Goal: Information Seeking & Learning: Learn about a topic

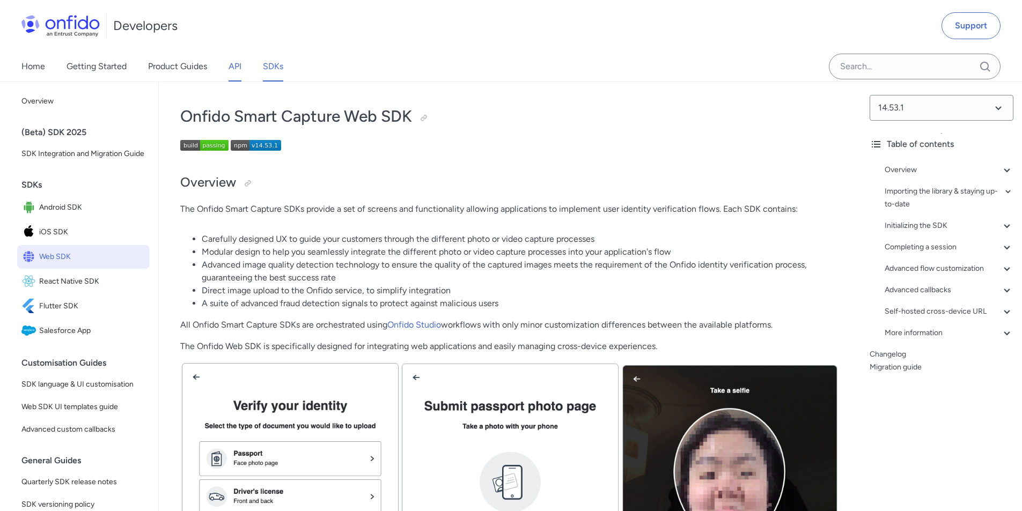
click at [230, 65] on link "API" at bounding box center [235, 66] width 13 height 30
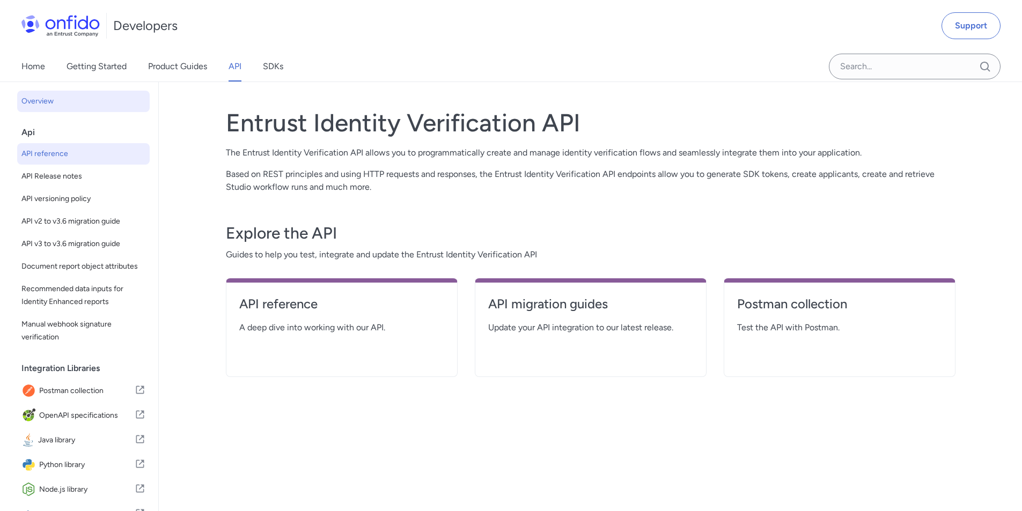
click at [81, 156] on span "API reference" at bounding box center [83, 154] width 124 height 13
select select "http"
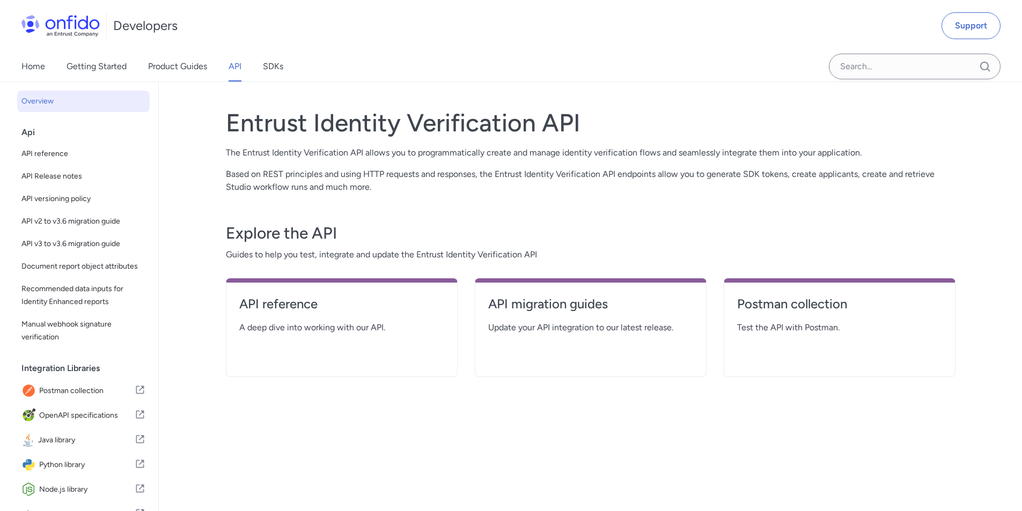
select select "http"
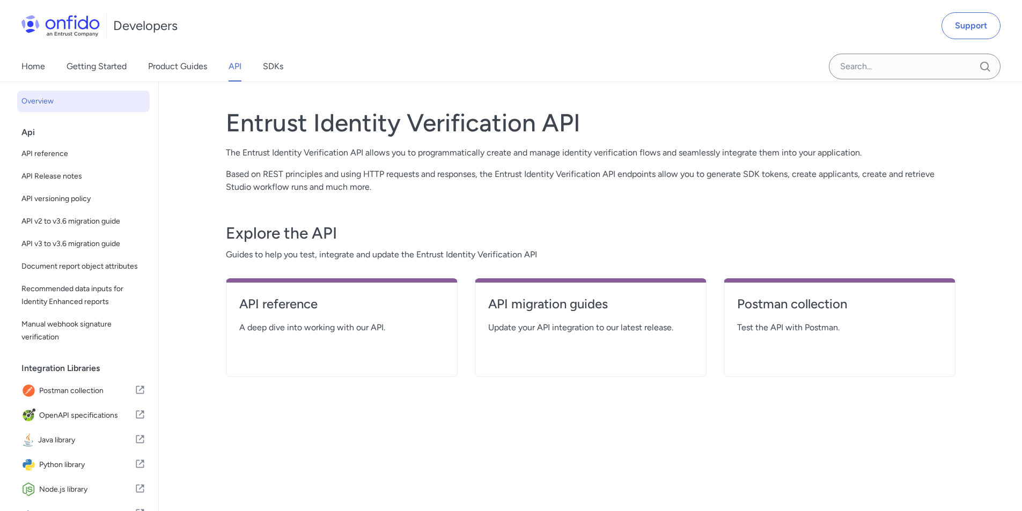
select select "http"
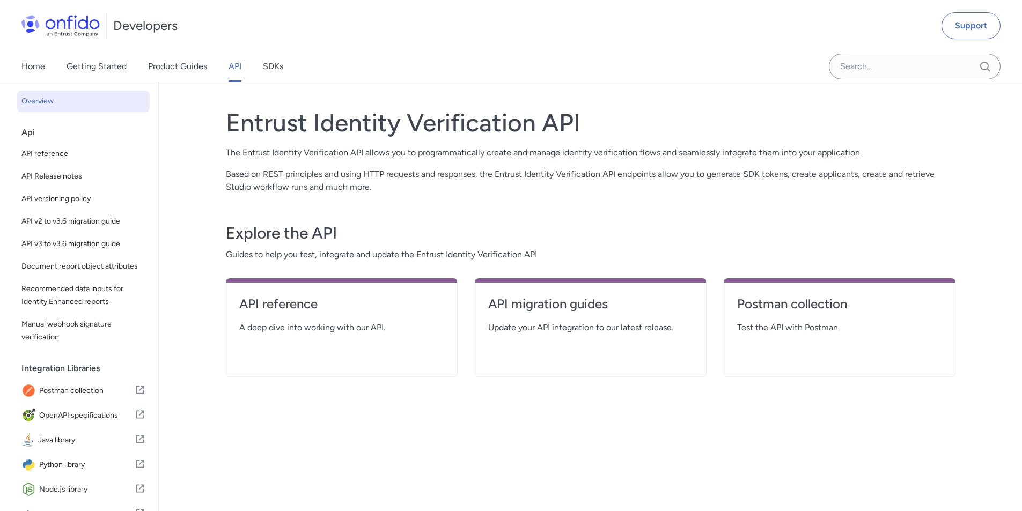
select select "http"
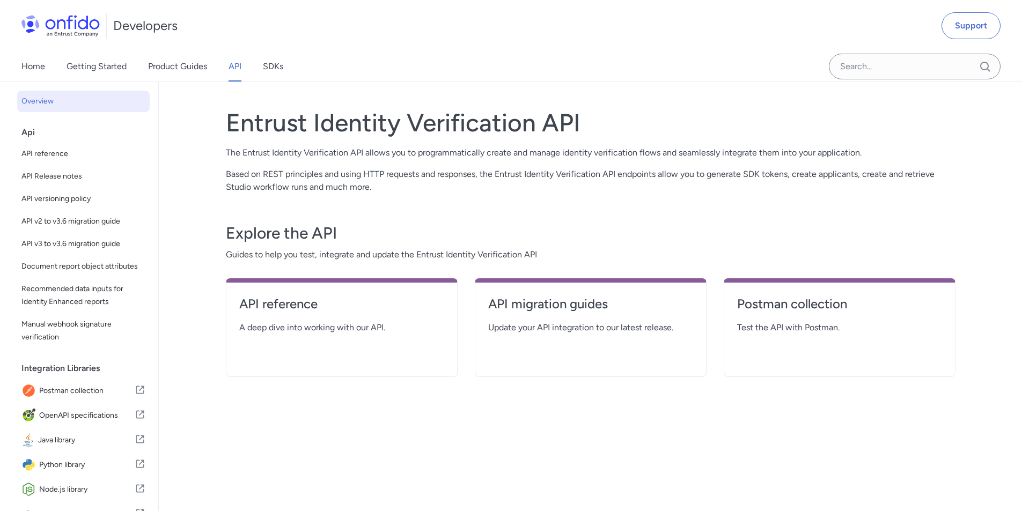
select select "http"
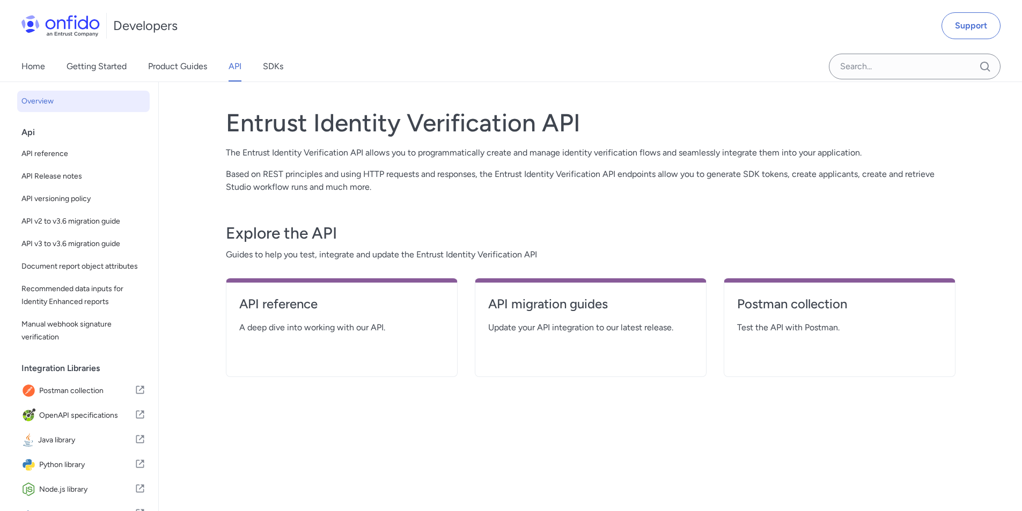
select select "http"
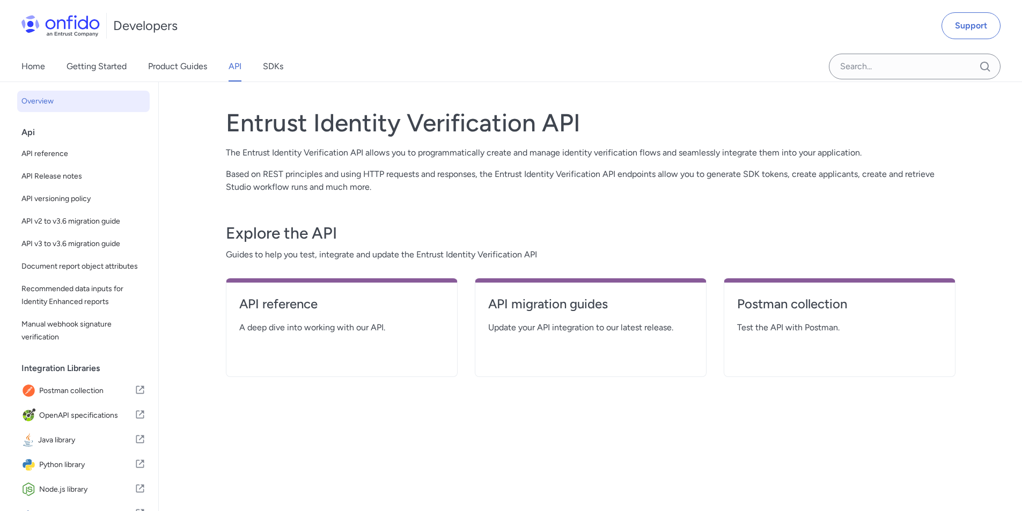
select select "http"
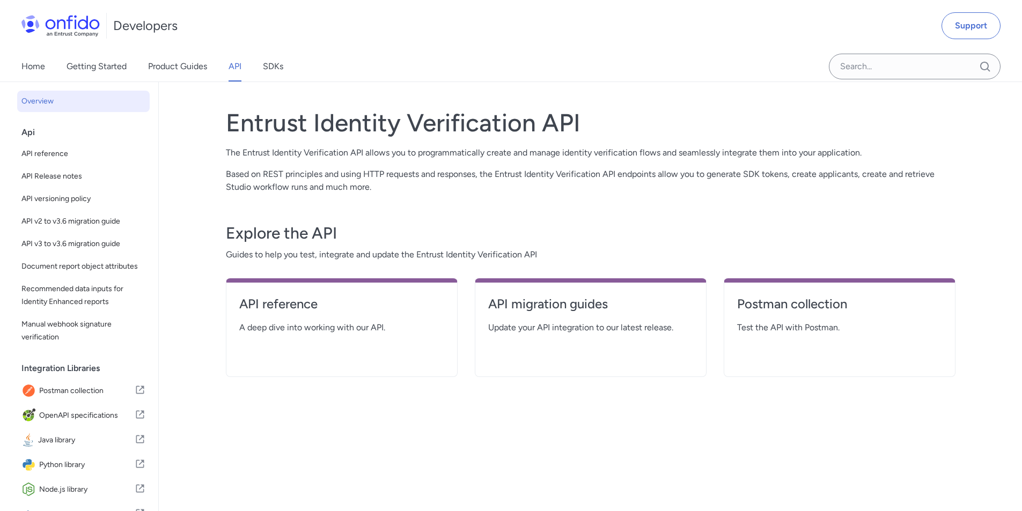
select select "http"
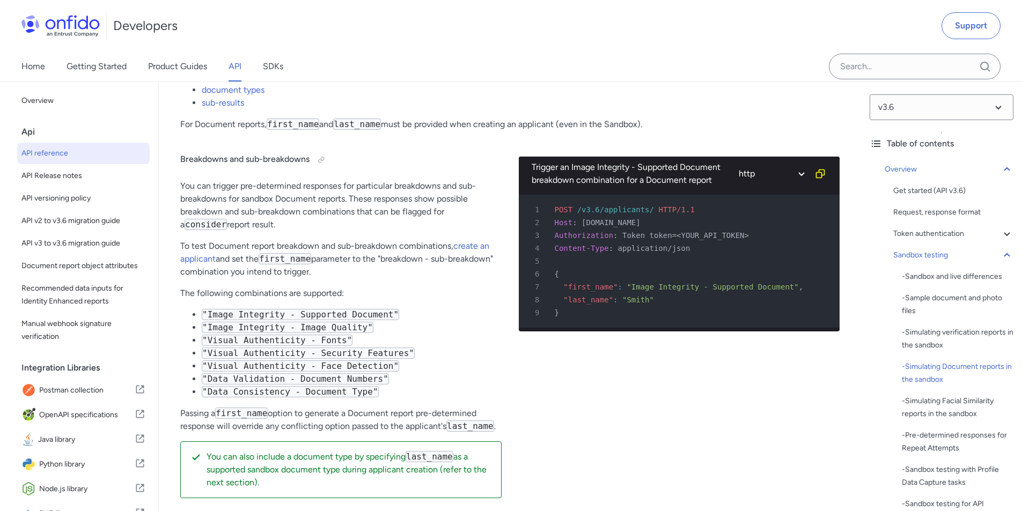
scroll to position [2307, 0]
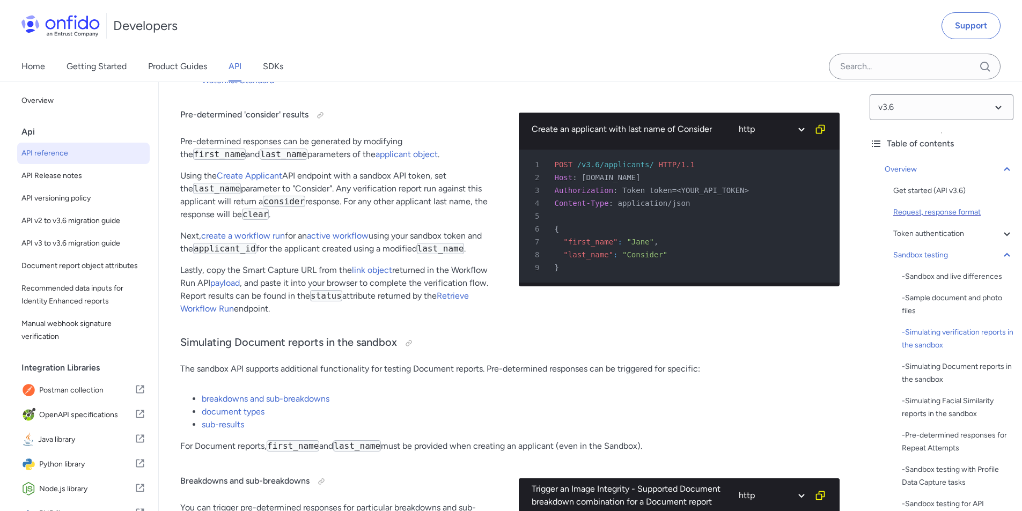
click at [929, 208] on div "Request, response format" at bounding box center [953, 212] width 120 height 13
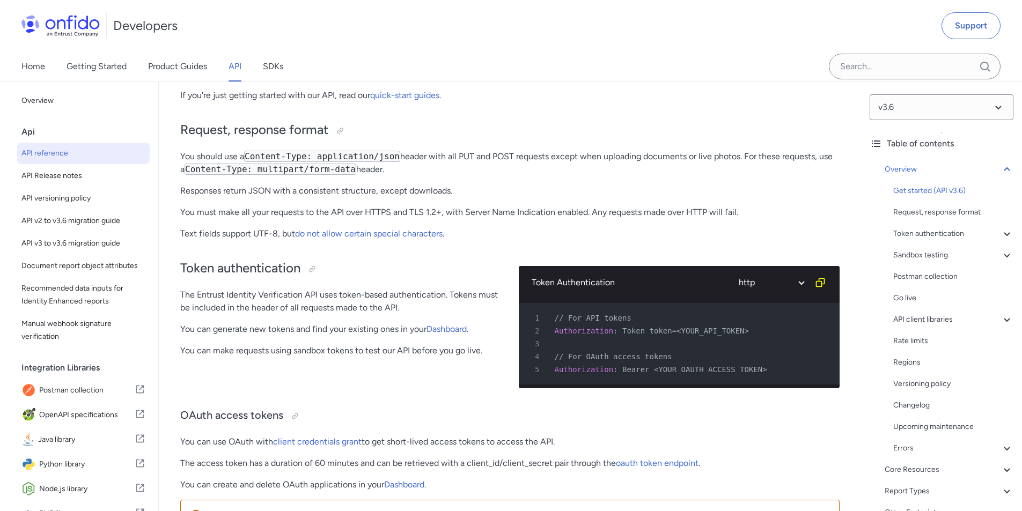
scroll to position [183, 0]
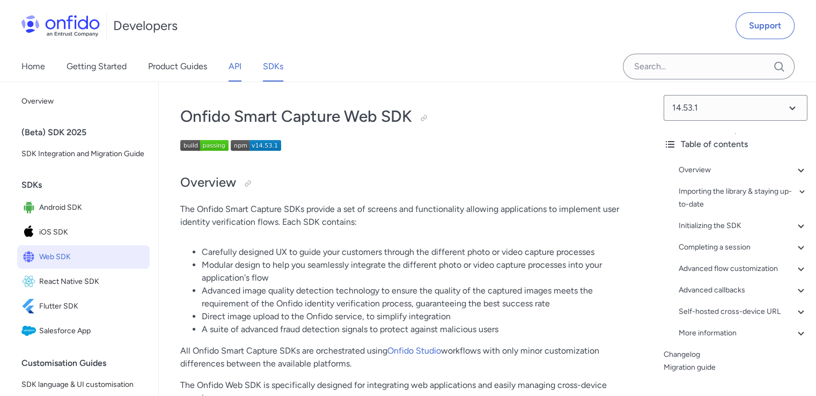
click at [238, 69] on link "API" at bounding box center [235, 66] width 13 height 30
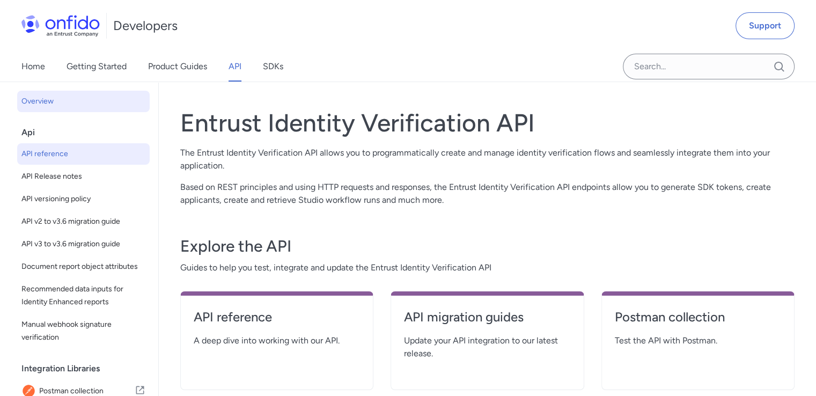
click at [56, 149] on span "API reference" at bounding box center [83, 154] width 124 height 13
select select "http"
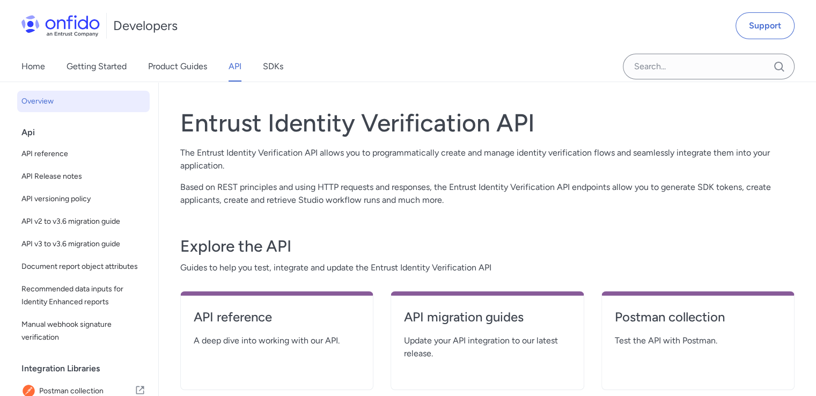
select select "http"
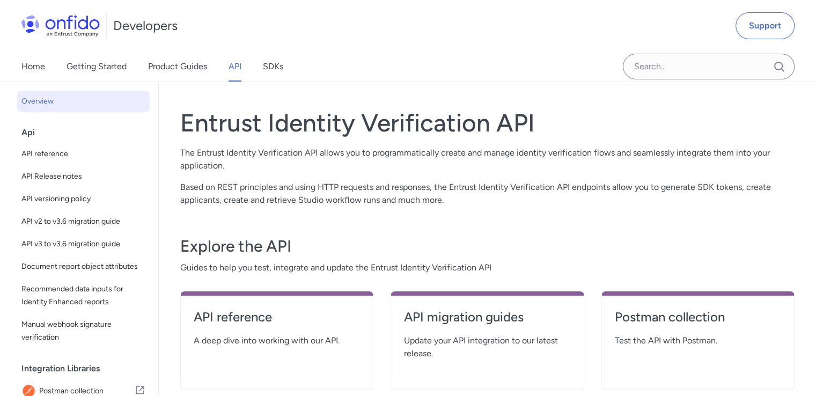
select select "http"
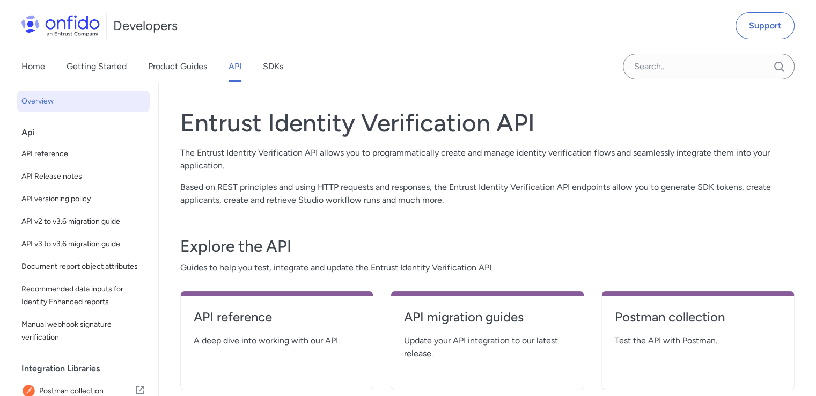
select select "http"
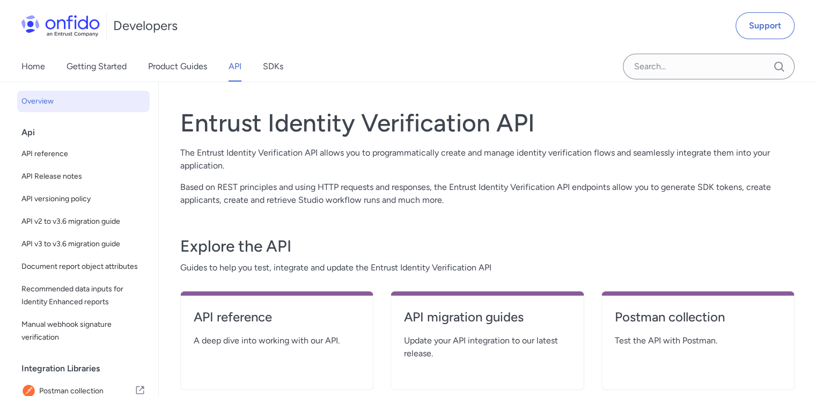
select select "http"
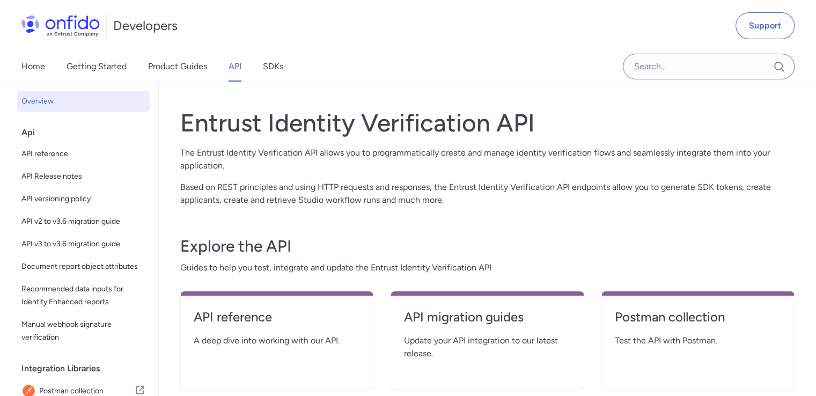
select select "http"
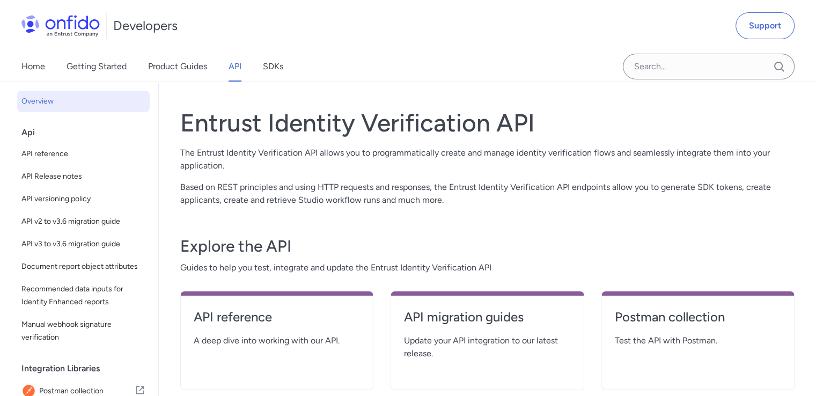
select select "http"
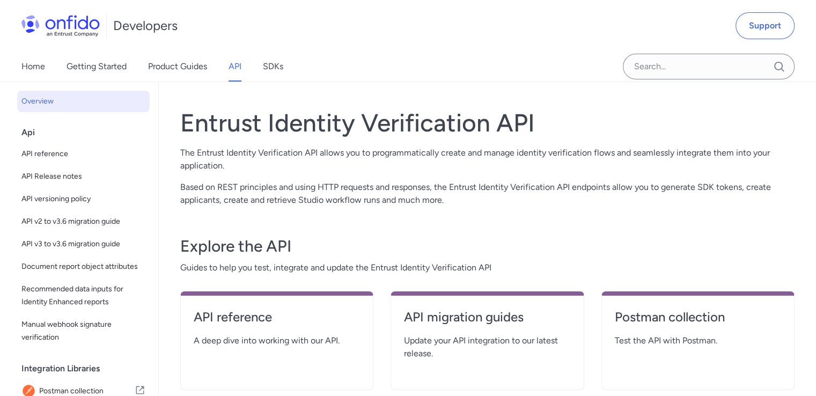
select select "http"
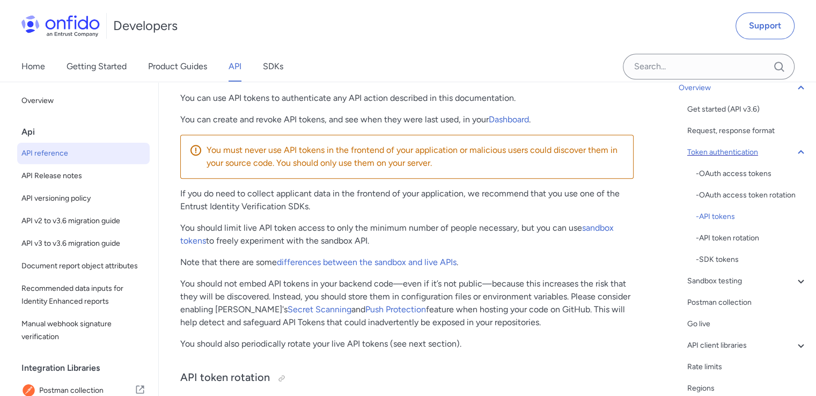
scroll to position [107, 0]
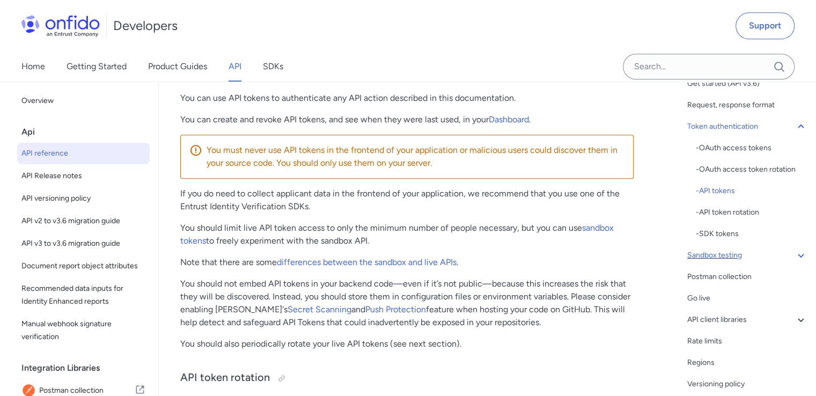
click at [720, 256] on div "Sandbox testing" at bounding box center [747, 255] width 120 height 13
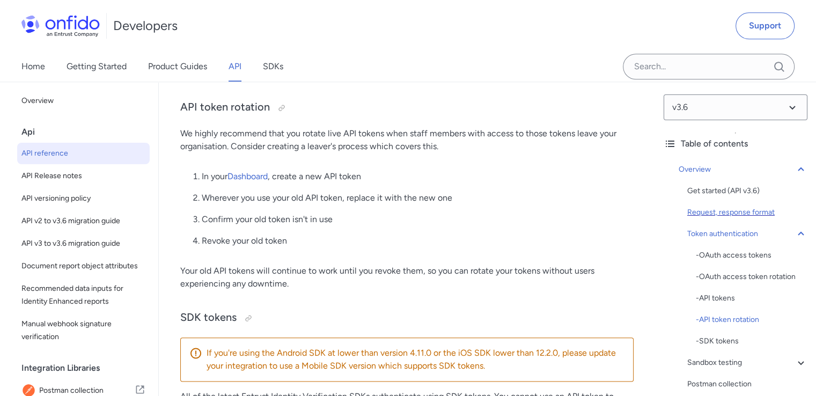
click at [714, 216] on div "Request, response format" at bounding box center [747, 212] width 120 height 13
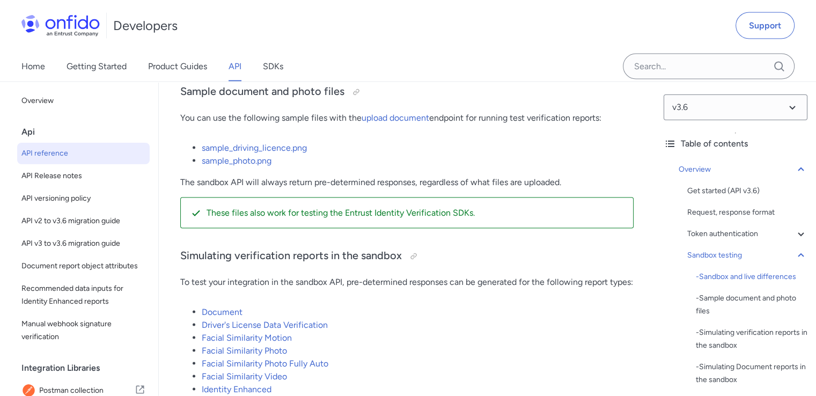
scroll to position [2073, 0]
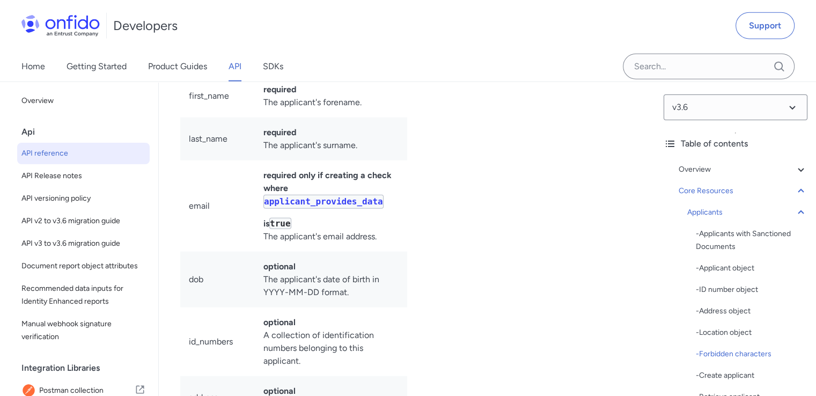
scroll to position [14868, 0]
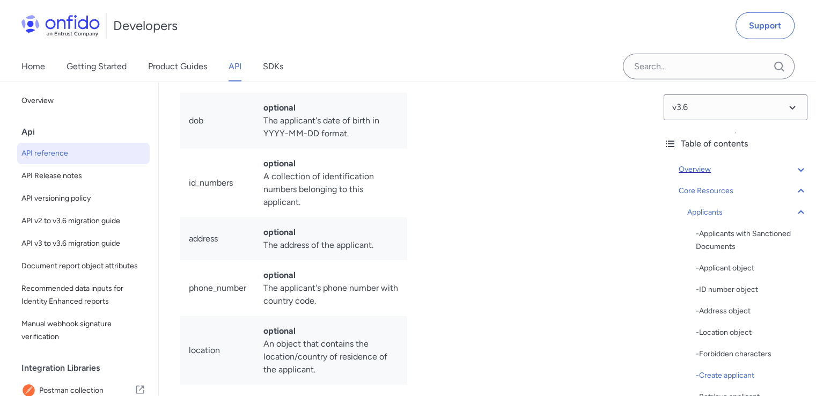
scroll to position [14976, 0]
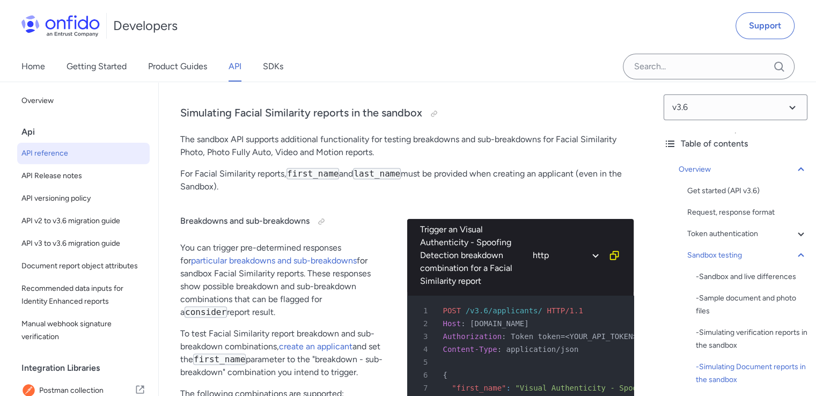
scroll to position [4560, 0]
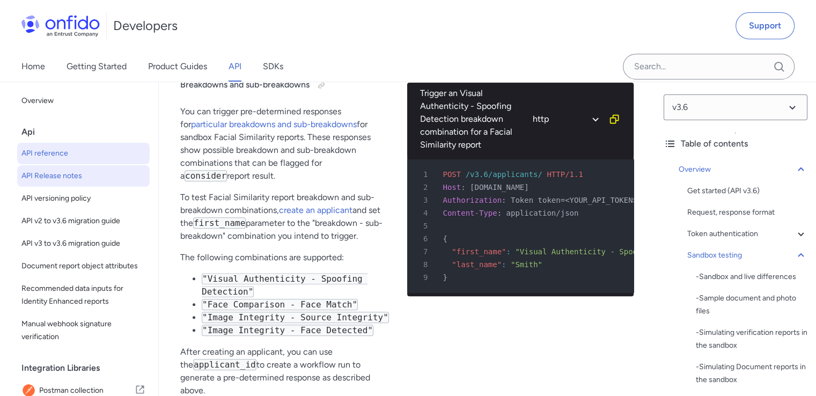
click at [71, 178] on span "API Release notes" at bounding box center [83, 176] width 124 height 13
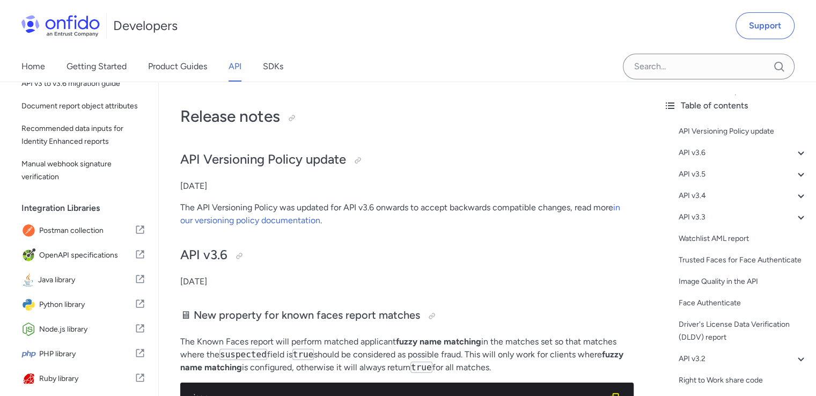
scroll to position [161, 0]
click at [107, 238] on span "Postman collection" at bounding box center [86, 230] width 95 height 15
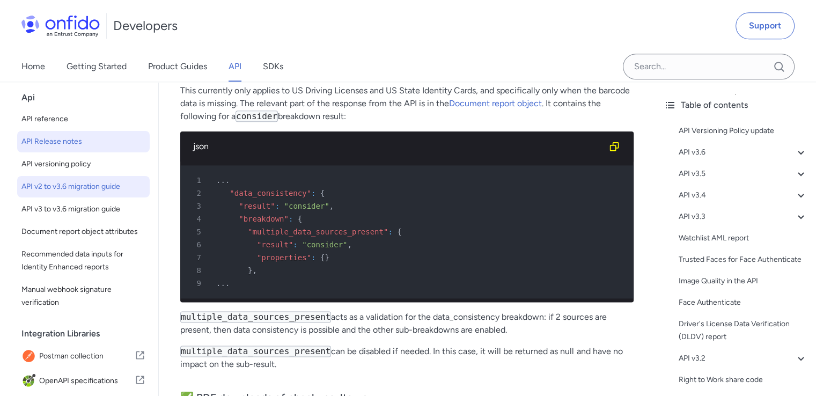
scroll to position [0, 0]
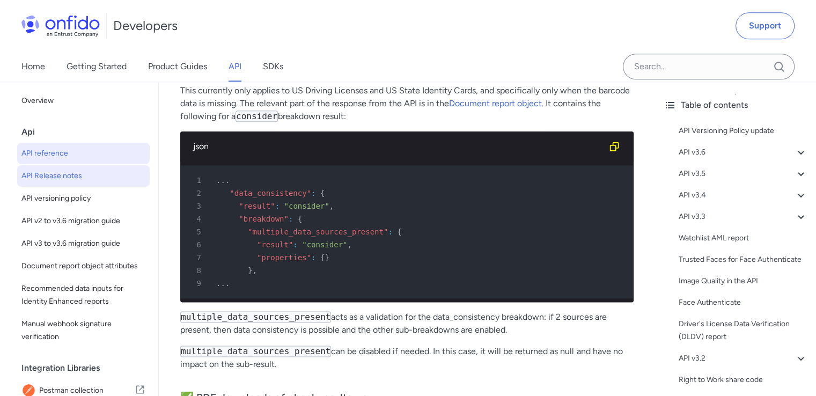
click at [60, 158] on span "API reference" at bounding box center [83, 153] width 124 height 13
select select "http"
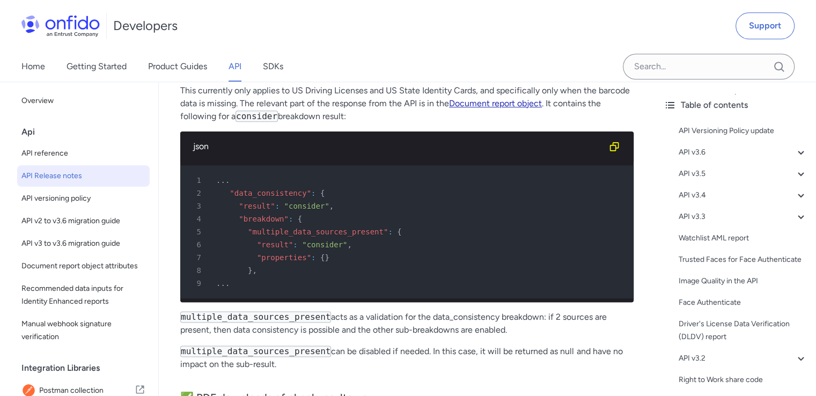
select select "http"
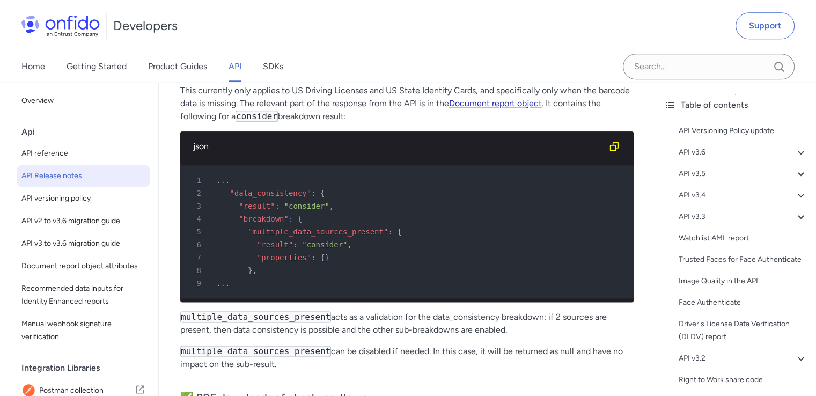
select select "http"
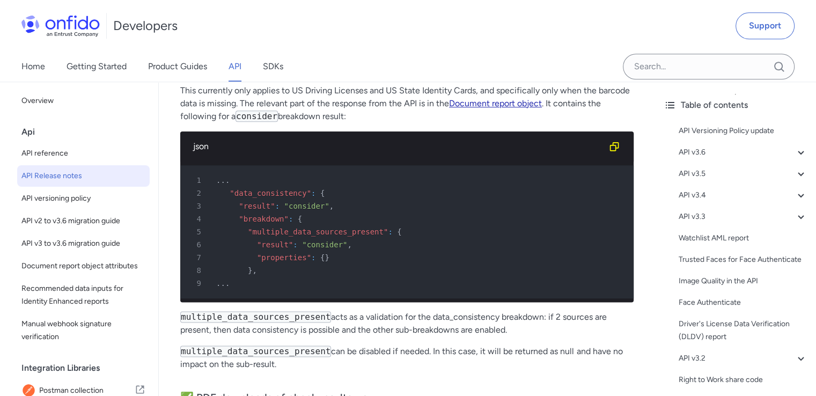
select select "http"
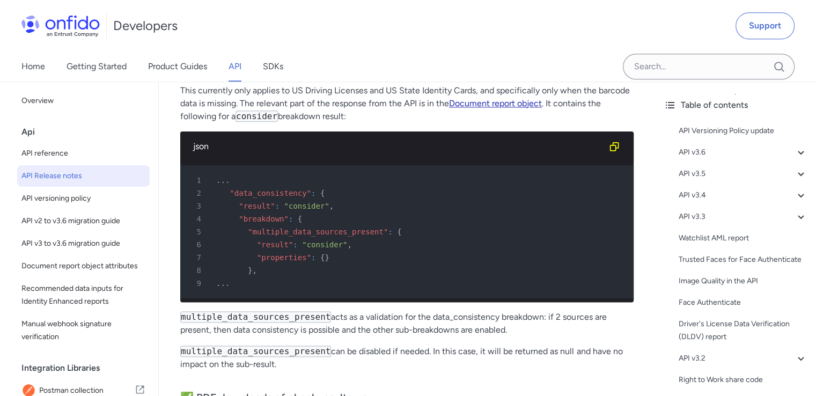
select select "http"
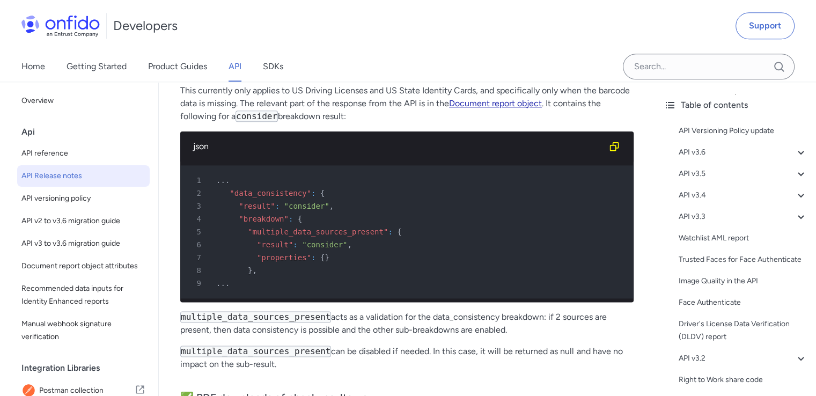
select select "http"
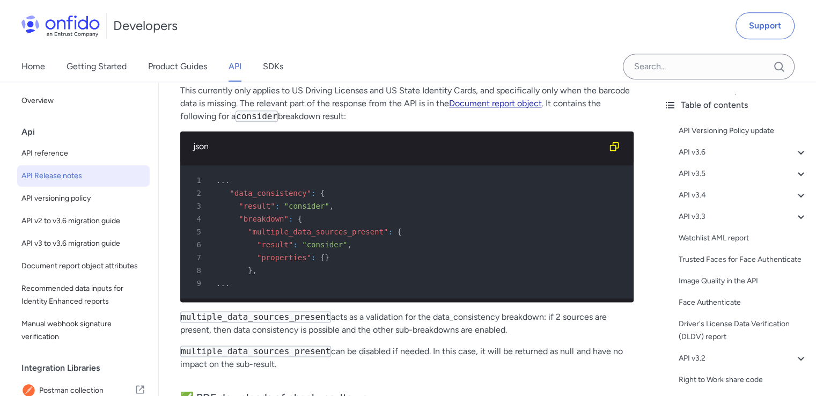
select select "http"
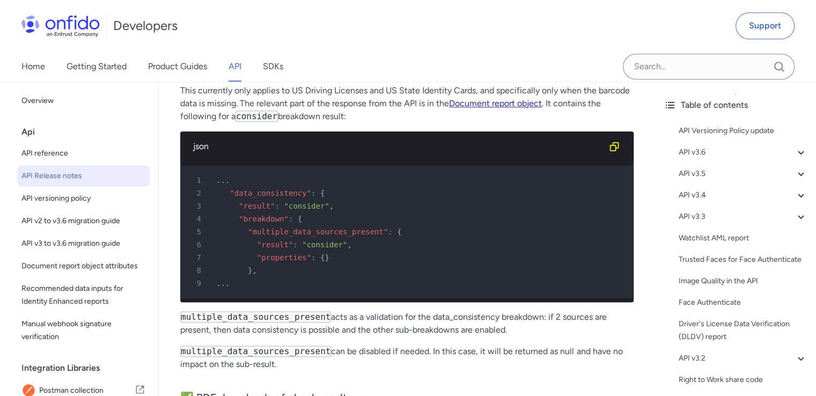
select select "http"
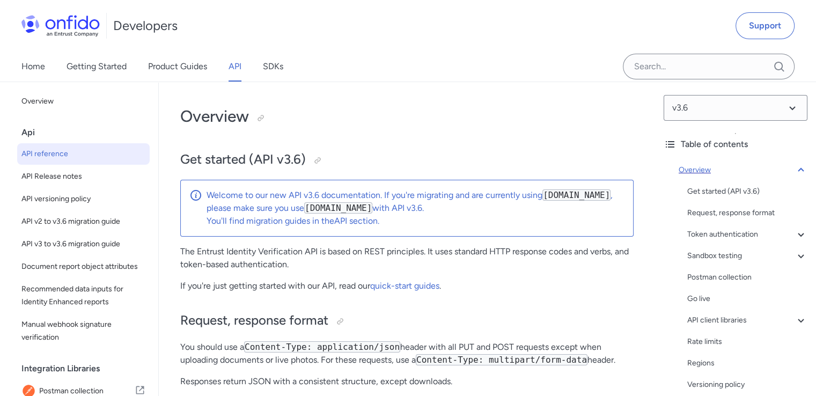
click at [699, 170] on div "Overview" at bounding box center [743, 170] width 129 height 13
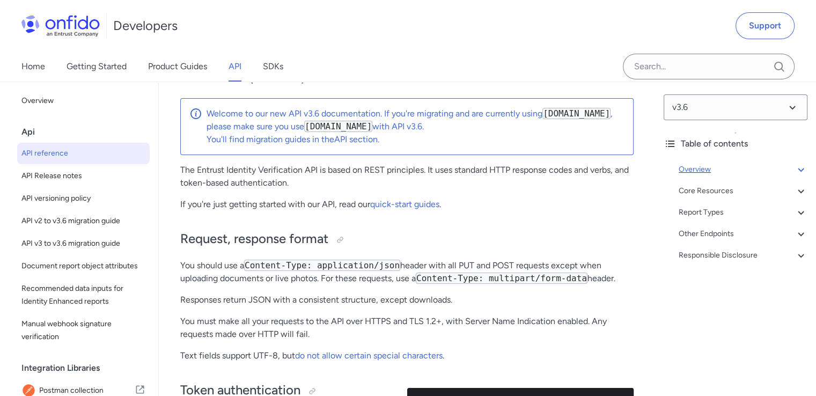
click at [703, 174] on div "Overview" at bounding box center [743, 169] width 129 height 13
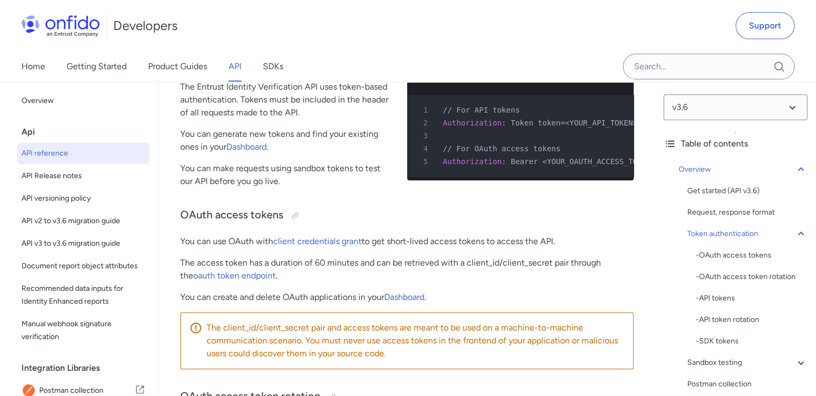
scroll to position [429, 0]
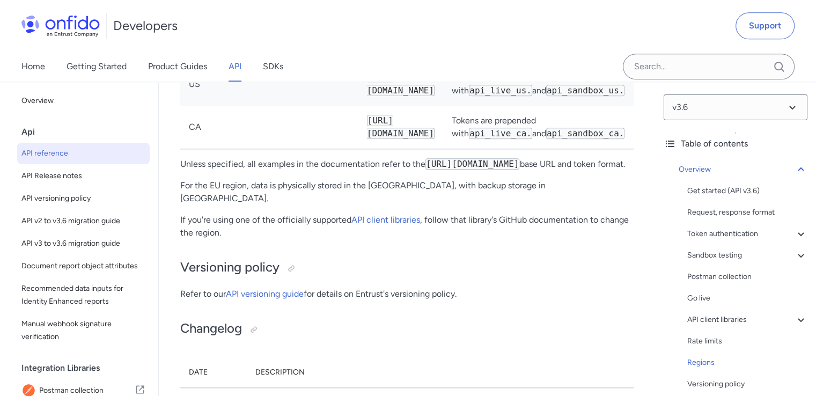
scroll to position [9321, 0]
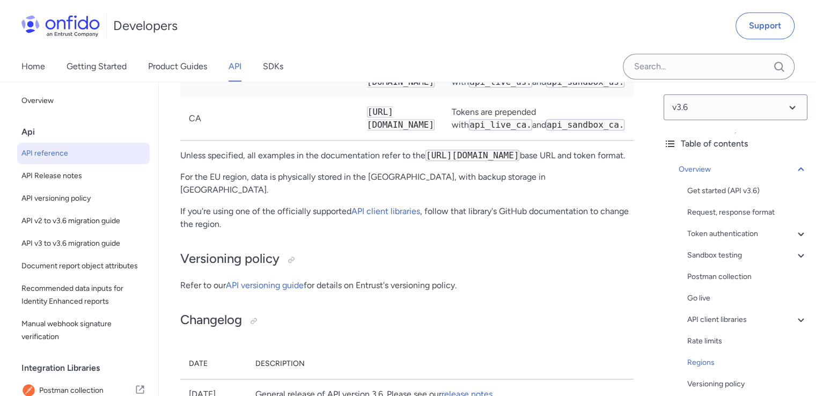
drag, startPoint x: 371, startPoint y: 188, endPoint x: 496, endPoint y: 181, distance: 125.2
click at [443, 97] on td "[URL][DOMAIN_NAME]" at bounding box center [400, 75] width 85 height 43
copy code "[URL][DOMAIN_NAME]"
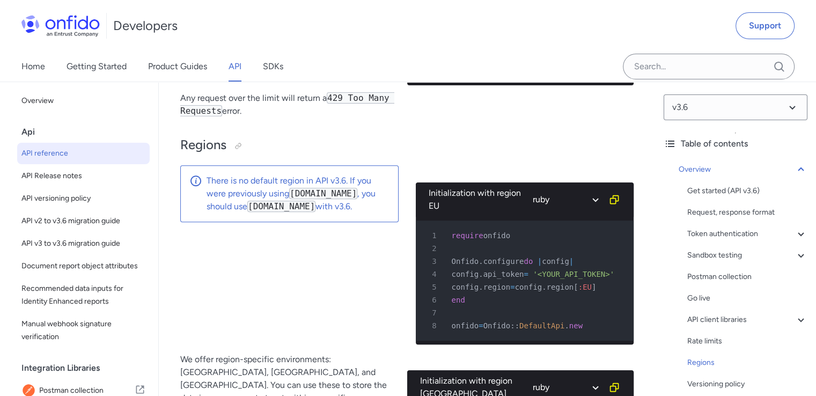
scroll to position [8409, 0]
